Goal: Task Accomplishment & Management: Manage account settings

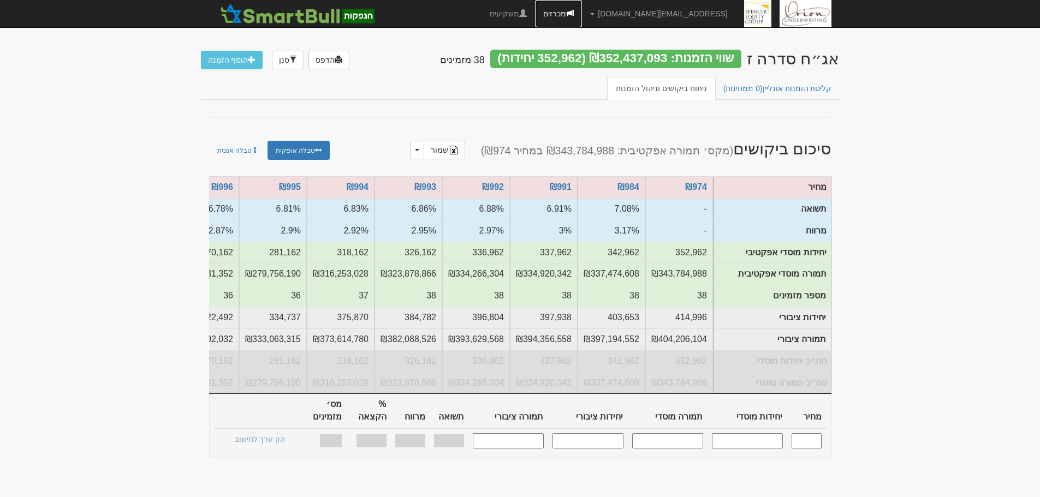
click at [582, 10] on link "מכרזים" at bounding box center [558, 13] width 47 height 27
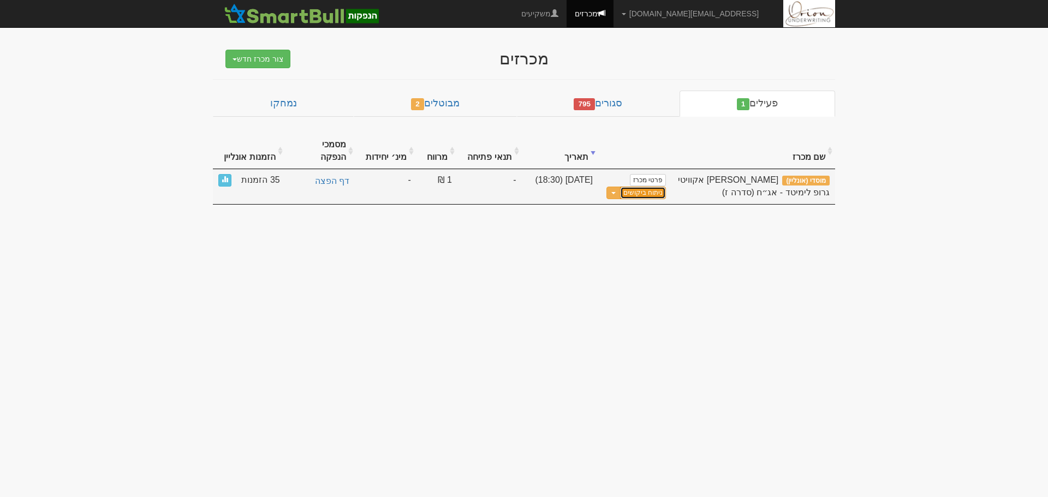
click at [638, 187] on link "ניתוח ביקושים" at bounding box center [643, 193] width 46 height 13
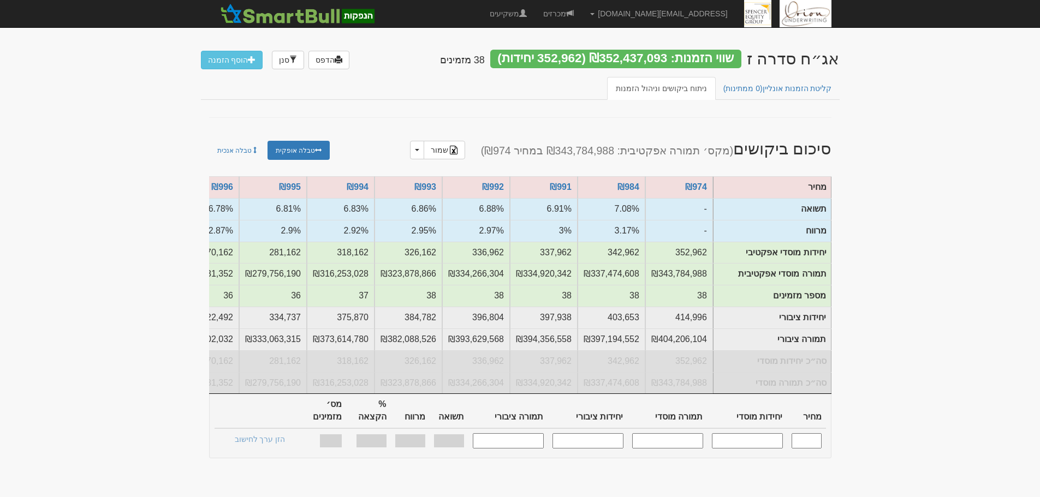
click at [582, 17] on link "מכרזים" at bounding box center [558, 13] width 47 height 27
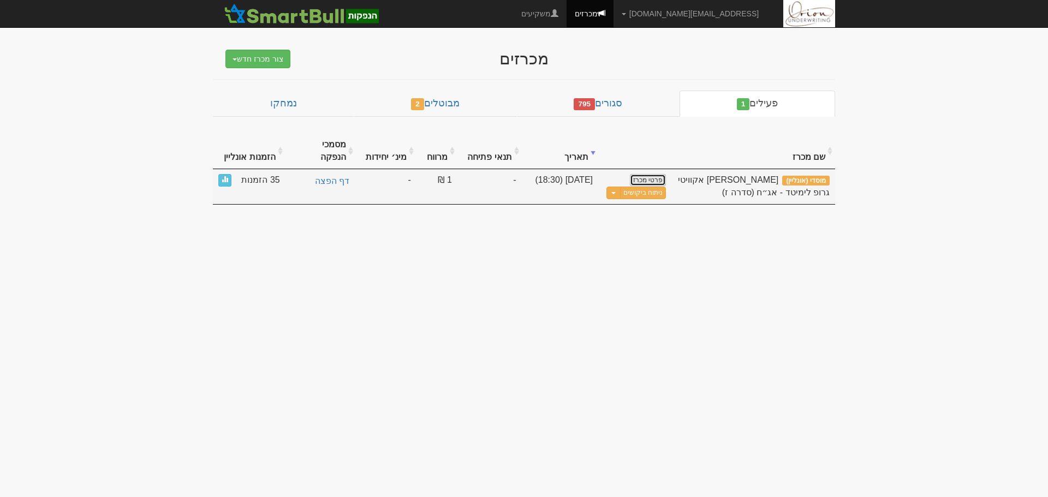
click at [640, 174] on link "פרטי מכרז" at bounding box center [648, 180] width 36 height 12
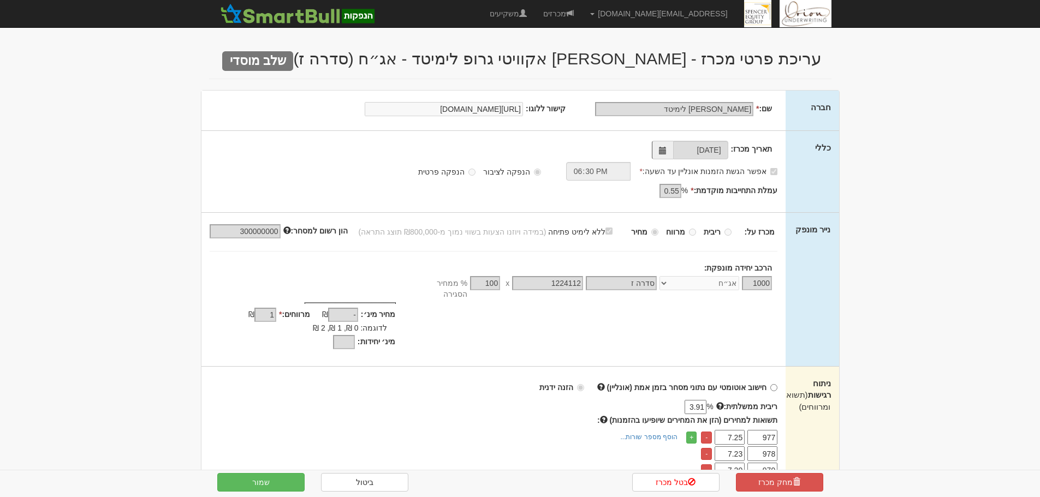
click at [582, 14] on link "מכרזים" at bounding box center [558, 13] width 47 height 27
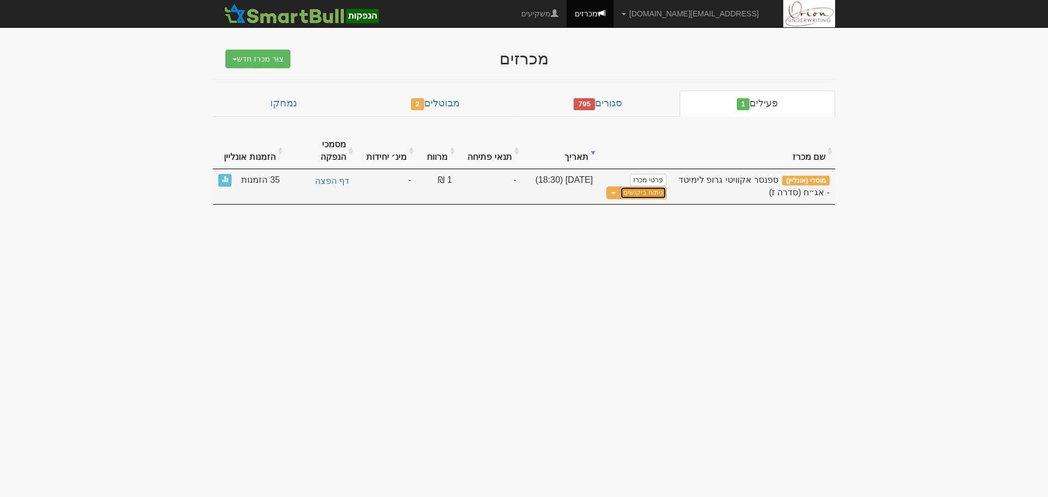
click at [652, 187] on link "ניתוח ביקושים" at bounding box center [643, 193] width 46 height 13
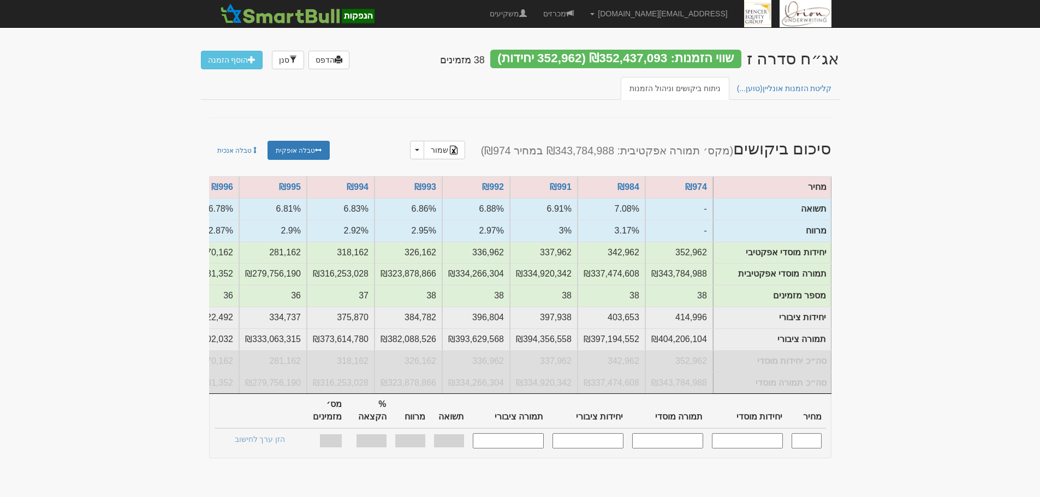
click at [818, 435] on input "text" at bounding box center [807, 440] width 30 height 15
type input "998"
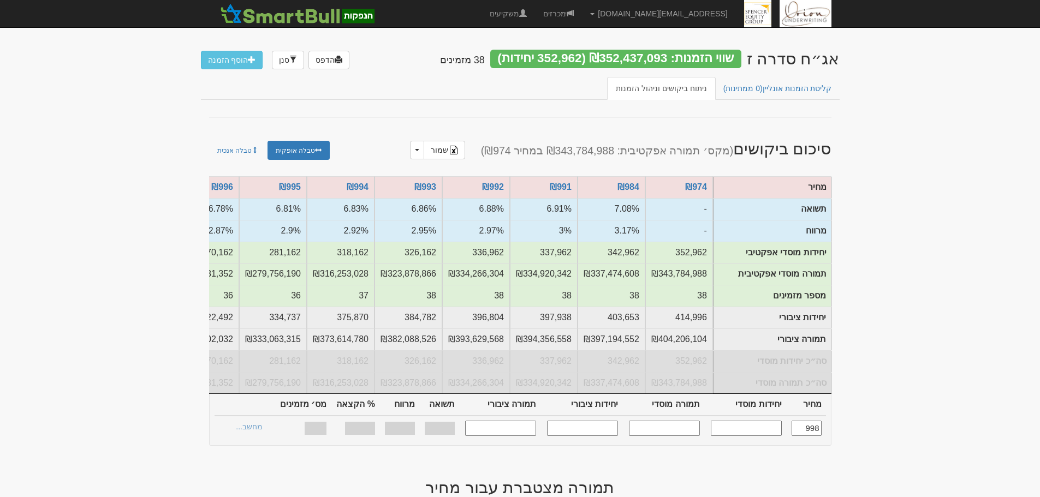
type input "212,697"
type input "212,271,606"
type input "258,597"
type input "258,079,806"
type input "6.73%"
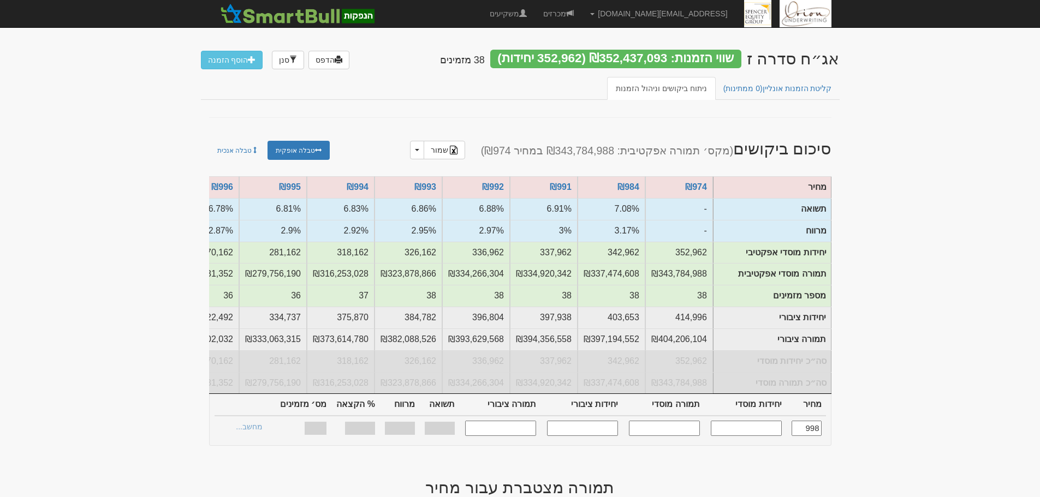
type input "2.820%"
type input "100%"
type input "31"
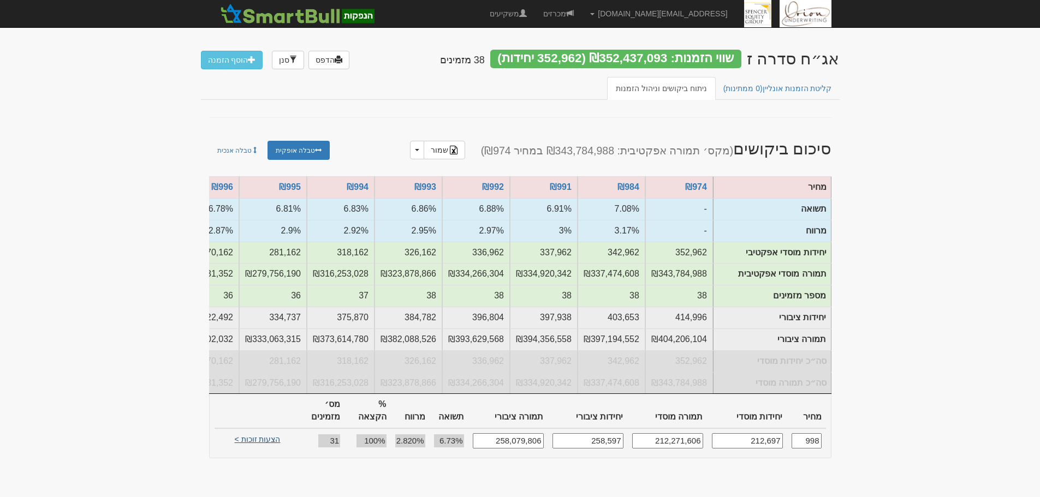
type input "998"
click at [279, 435] on link "הצעות זוכות >" at bounding box center [258, 440] width 60 height 15
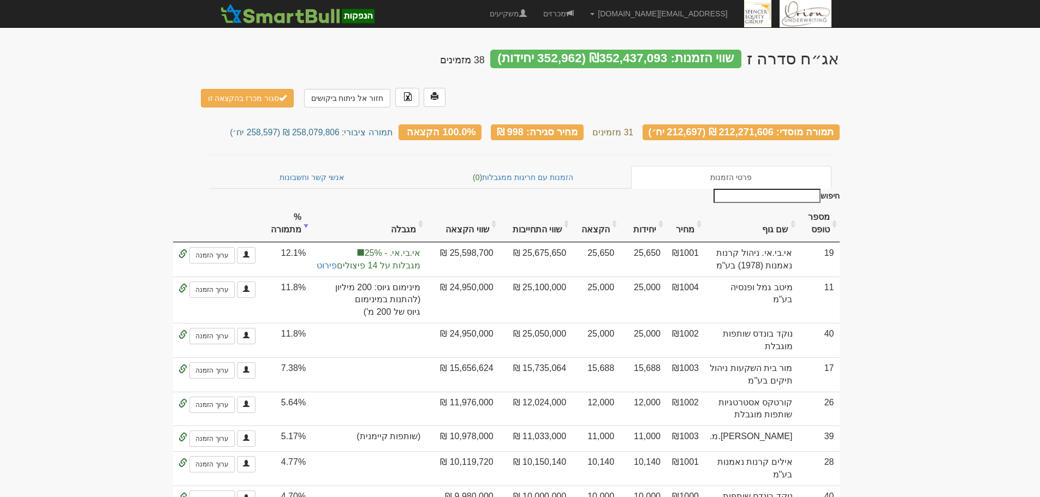
click at [582, 11] on link "מכרזים" at bounding box center [558, 13] width 47 height 27
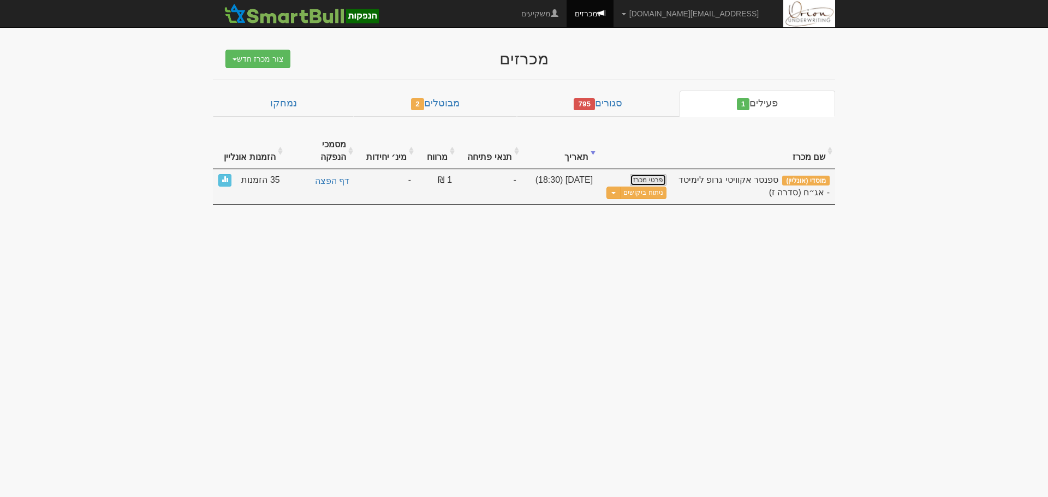
click at [661, 174] on link "פרטי מכרז" at bounding box center [648, 180] width 36 height 12
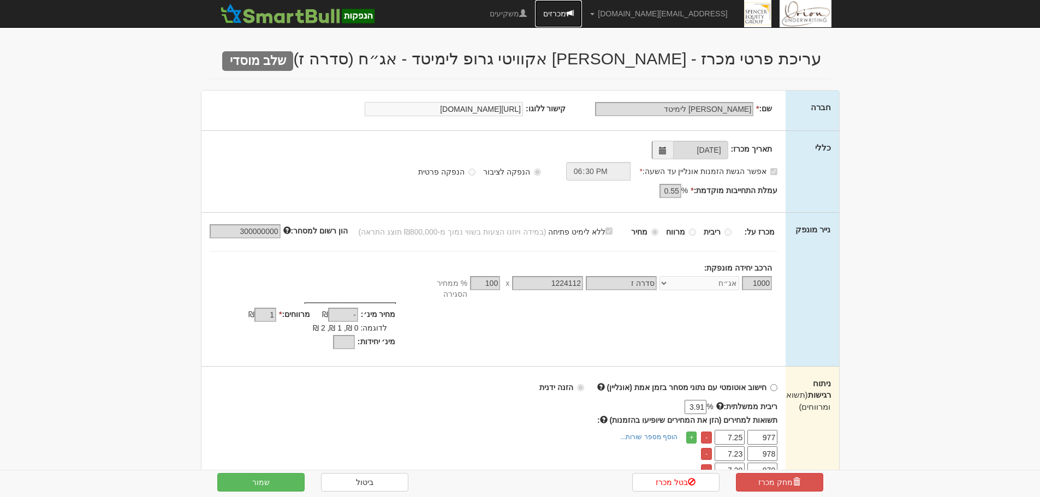
click at [582, 11] on link "מכרזים" at bounding box center [558, 13] width 47 height 27
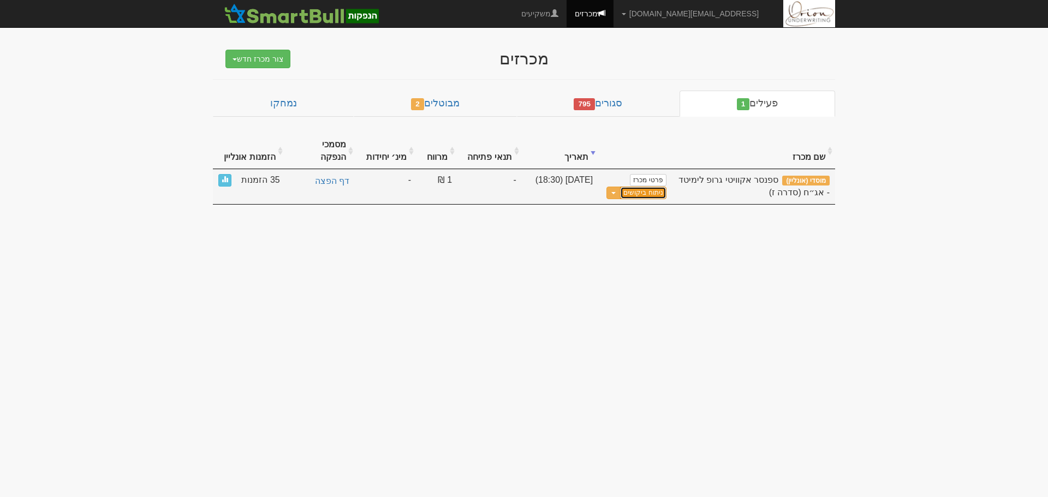
drag, startPoint x: 660, startPoint y: 182, endPoint x: 562, endPoint y: 178, distance: 97.3
click at [660, 187] on link "ניתוח ביקושים" at bounding box center [643, 193] width 46 height 13
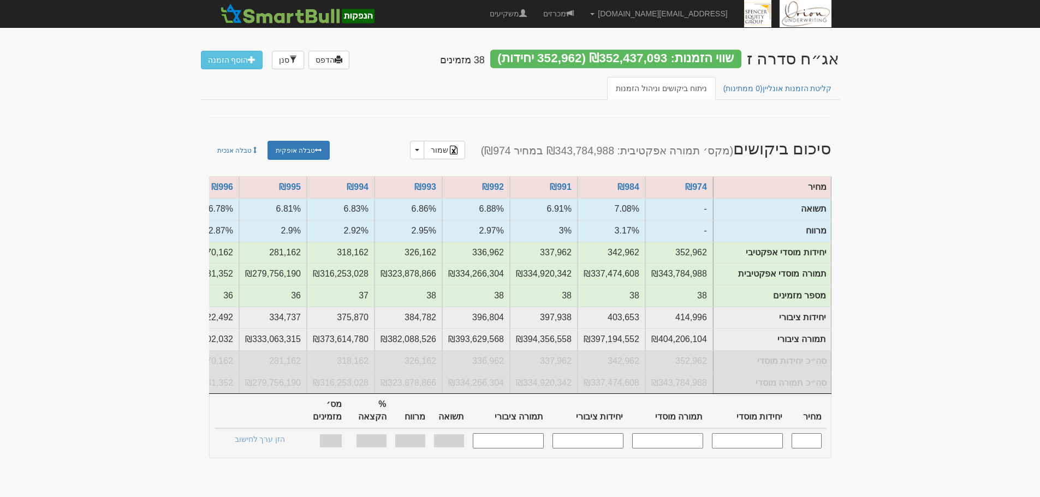
click at [816, 439] on input "text" at bounding box center [807, 440] width 30 height 15
type input "998"
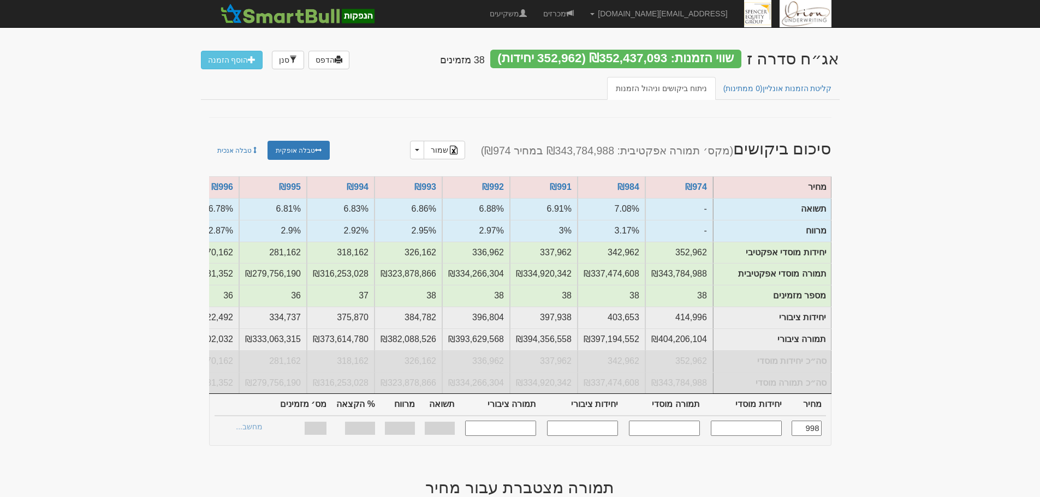
type input "212,697"
type input "212,271,606"
type input "258,597"
type input "258,079,806"
type input "6.73%"
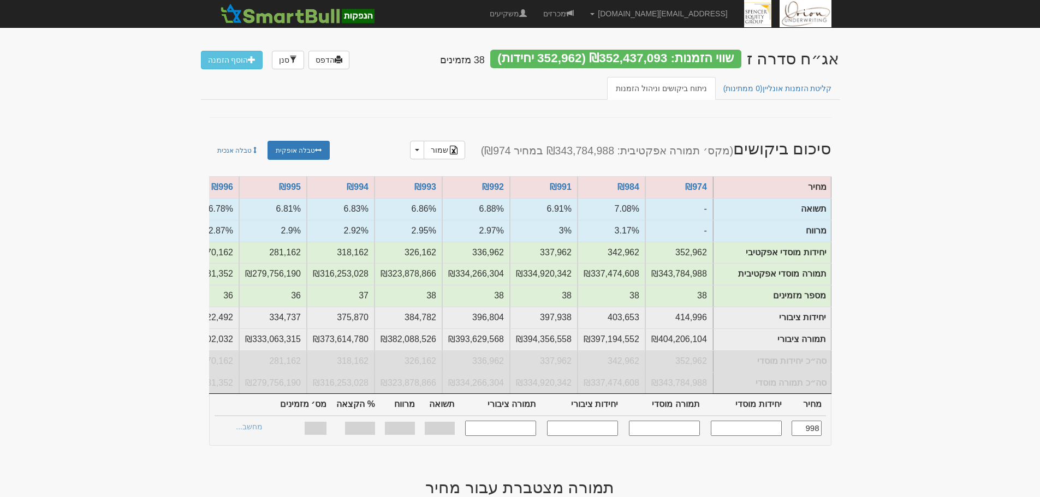
type input "2.820%"
type input "100%"
type input "31"
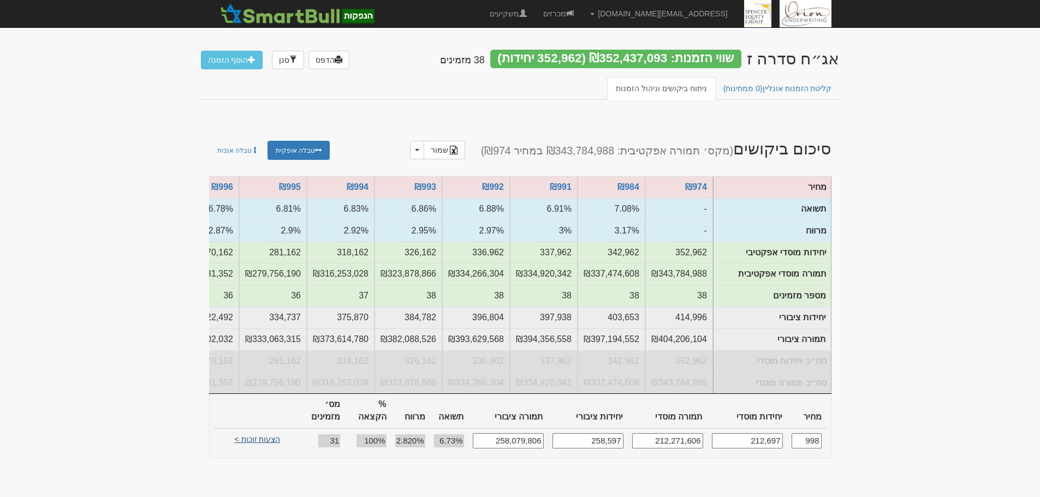
type input "998"
click at [250, 437] on link "הצעות זוכות >" at bounding box center [258, 440] width 60 height 15
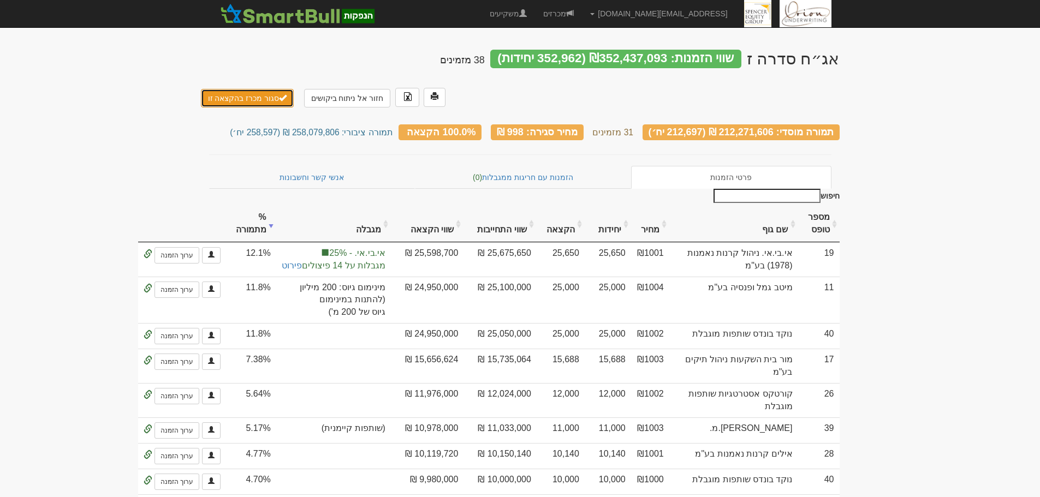
click at [246, 89] on button "סגור מכרז בהקצאה זו" at bounding box center [247, 98] width 93 height 19
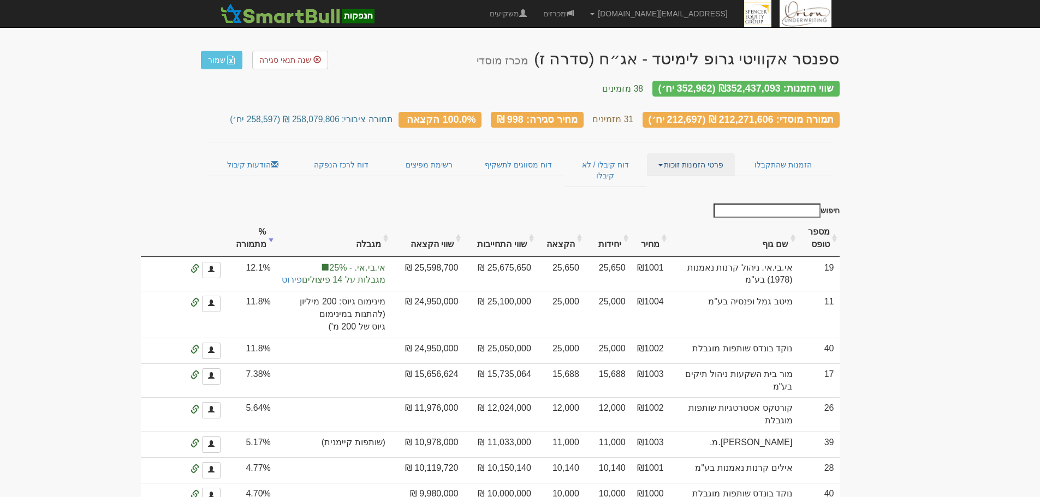
click at [709, 153] on link "פרטי הזמנות זוכות" at bounding box center [691, 164] width 88 height 23
drag, startPoint x: 881, startPoint y: 144, endPoint x: 870, endPoint y: 142, distance: 10.4
click at [545, 163] on link "דוח מסווגים לתשקיף" at bounding box center [518, 164] width 91 height 23
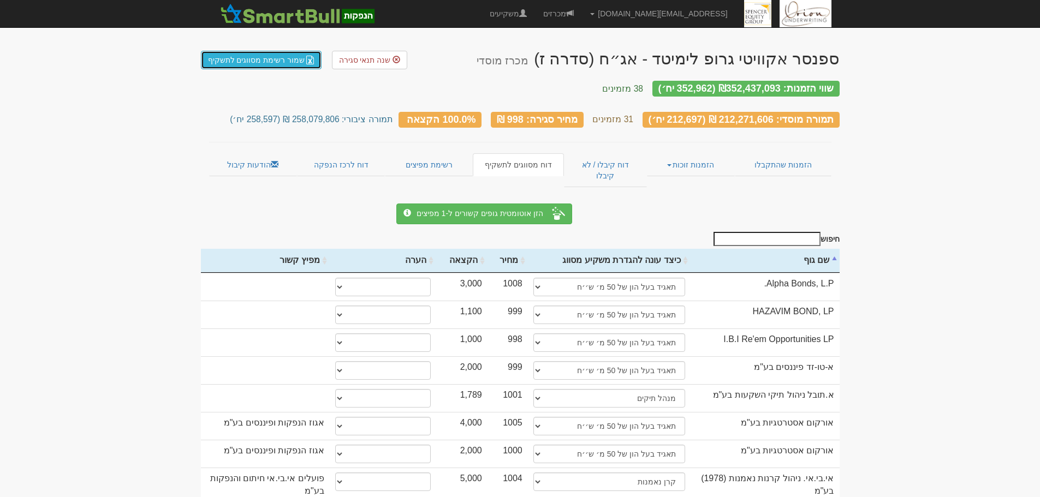
click at [293, 61] on link "שמור רשימת מסווגים לתשקיף" at bounding box center [261, 60] width 121 height 19
click at [677, 153] on link "הזמנות זוכות" at bounding box center [691, 164] width 88 height 23
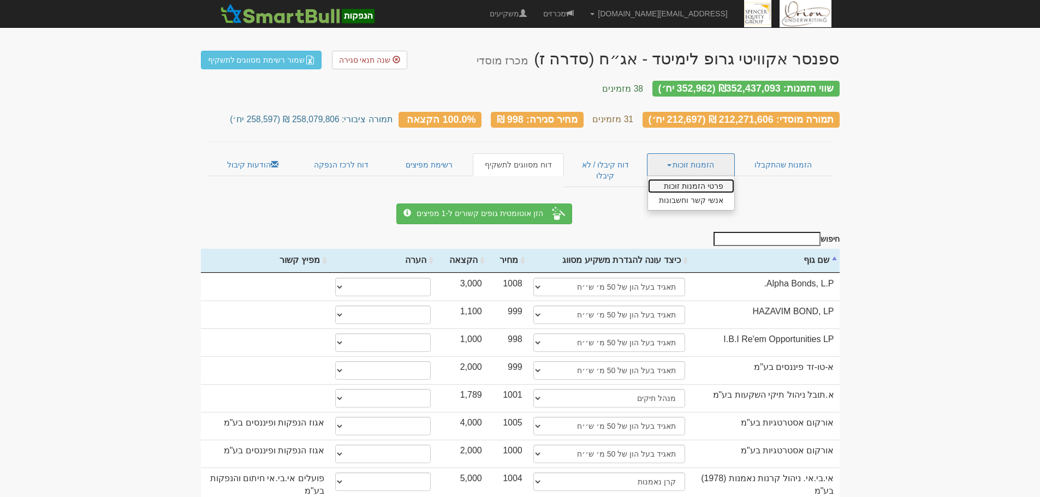
click at [680, 179] on link "פרטי הזמנות זוכות" at bounding box center [691, 186] width 86 height 14
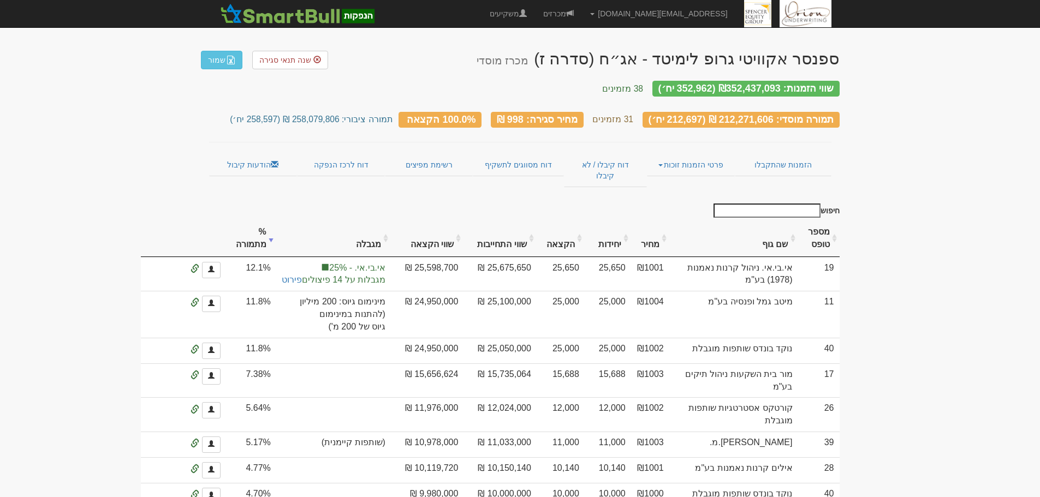
click at [687, 153] on link "פרטי הזמנות זוכות" at bounding box center [691, 164] width 88 height 23
click at [685, 179] on link "אנשי קשר וחשבונות" at bounding box center [691, 186] width 86 height 14
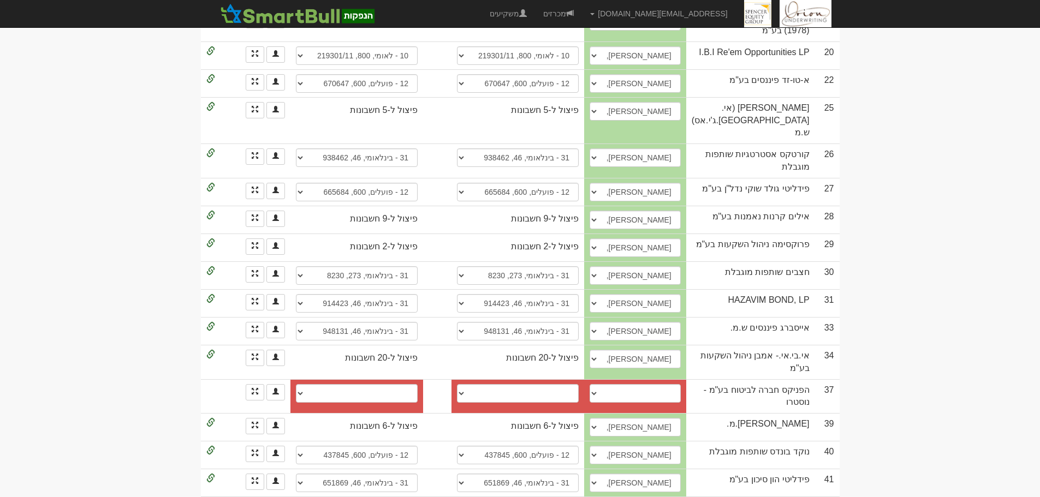
scroll to position [789, 0]
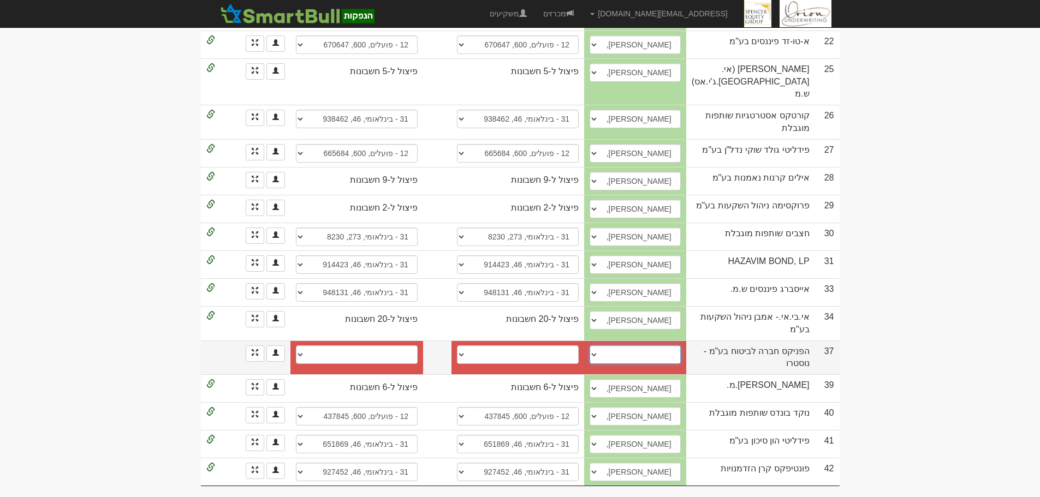
click at [681, 349] on select "[PERSON_NAME], 052-6835662, [EMAIL_ADDRESS][DOMAIN_NAME] [PERSON_NAME], 0546960…" at bounding box center [635, 355] width 91 height 19
select select "685016e637c9aed9b43496af"
click at [627, 346] on select "[PERSON_NAME], 052-6835662, [EMAIL_ADDRESS][DOMAIN_NAME] [PERSON_NAME], 0546960…" at bounding box center [635, 355] width 91 height 19
click at [579, 347] on select "מזרחי, 61, 368601 הפועלים, 600, 642031 פועלים, 600, 151184 פועלים, 600, 642015 …" at bounding box center [518, 355] width 122 height 19
select select "56e5421392270d110075976f"
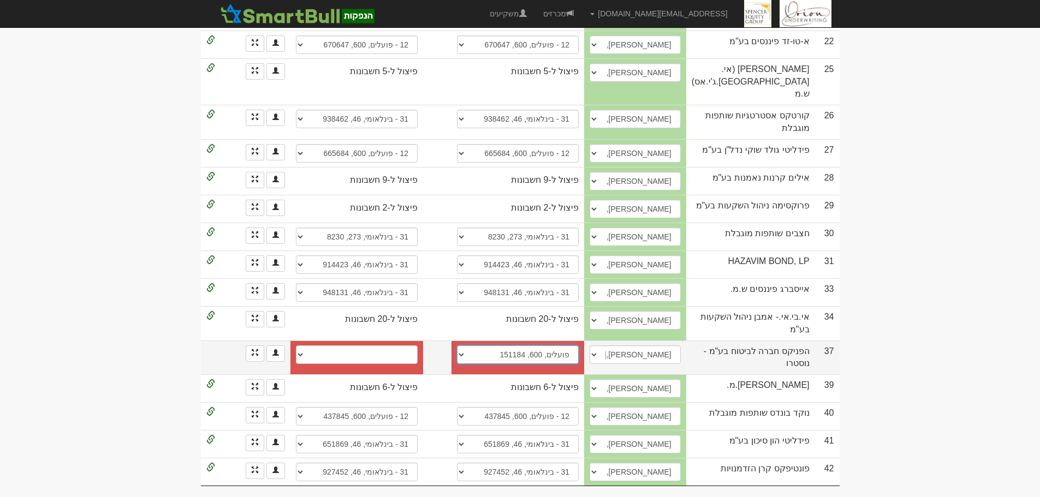
click at [476, 346] on select "מזרחי, 61, 368601 הפועלים, 600, 642031 פועלים, 600, 151184 פועלים, 600, 642015 …" at bounding box center [518, 355] width 122 height 19
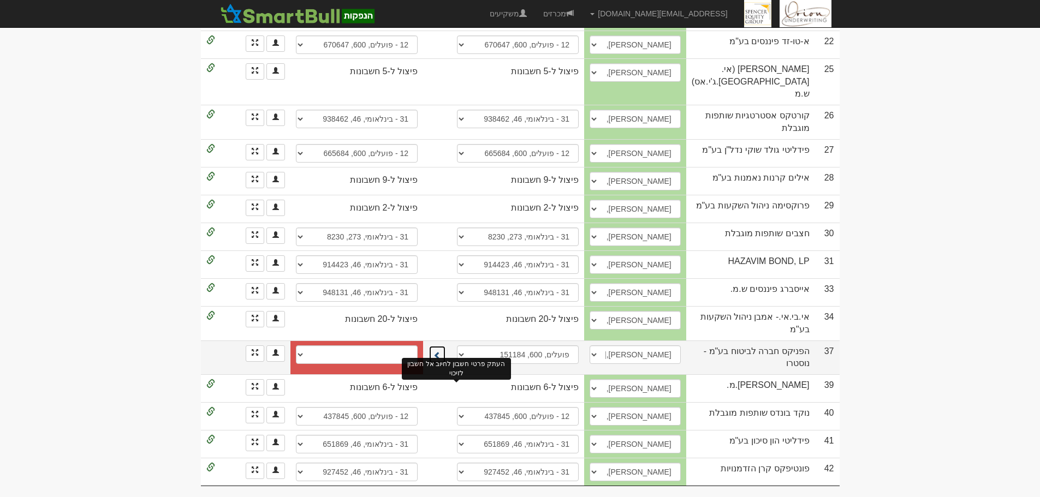
click at [446, 350] on button at bounding box center [437, 355] width 17 height 19
select select "56e5421392270d1100759770"
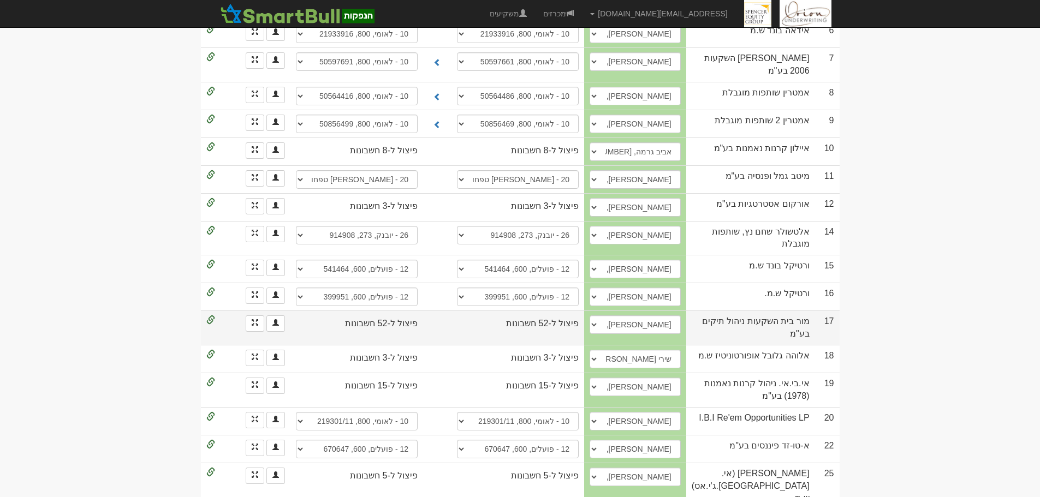
scroll to position [0, 0]
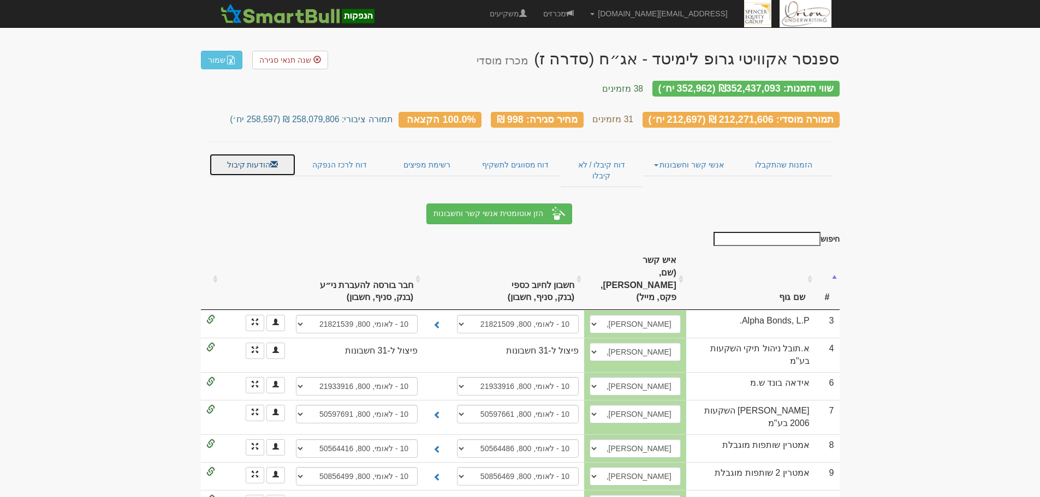
click at [257, 153] on link "הודעות קיבול" at bounding box center [252, 164] width 87 height 23
